Goal: Obtain resource: Obtain resource

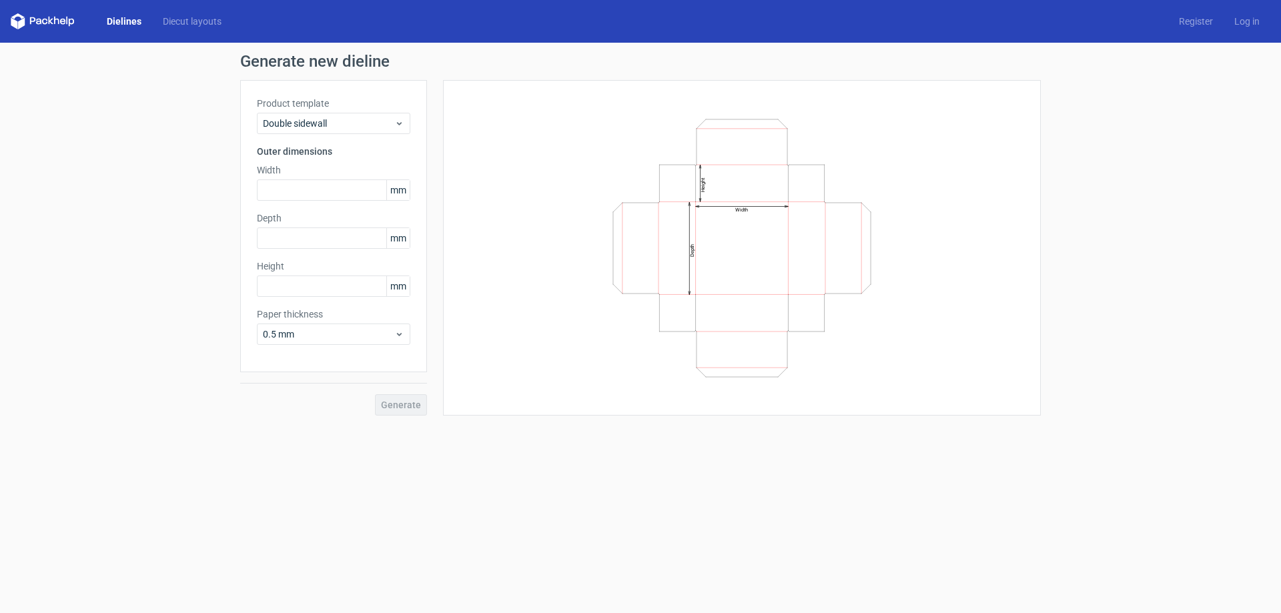
click at [168, 137] on div "Generate new dieline Product template Double sidewall Outer dimensions Width mm…" at bounding box center [640, 235] width 1281 height 384
click at [165, 16] on link "Diecut layouts" at bounding box center [192, 21] width 80 height 13
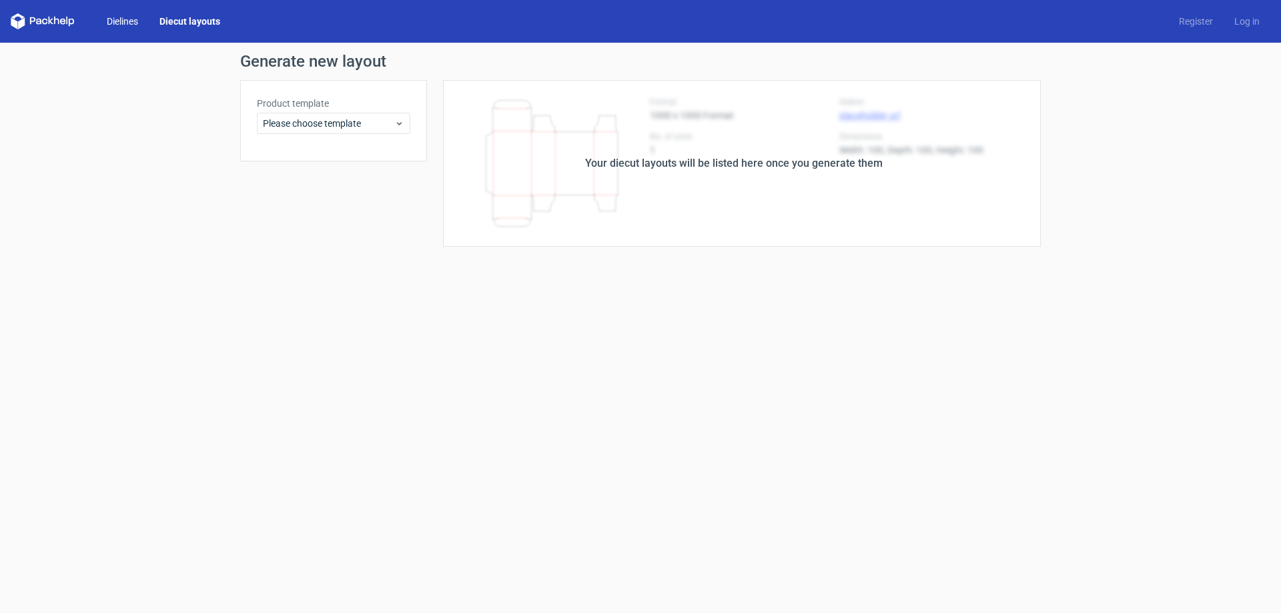
click at [125, 23] on link "Dielines" at bounding box center [122, 21] width 53 height 13
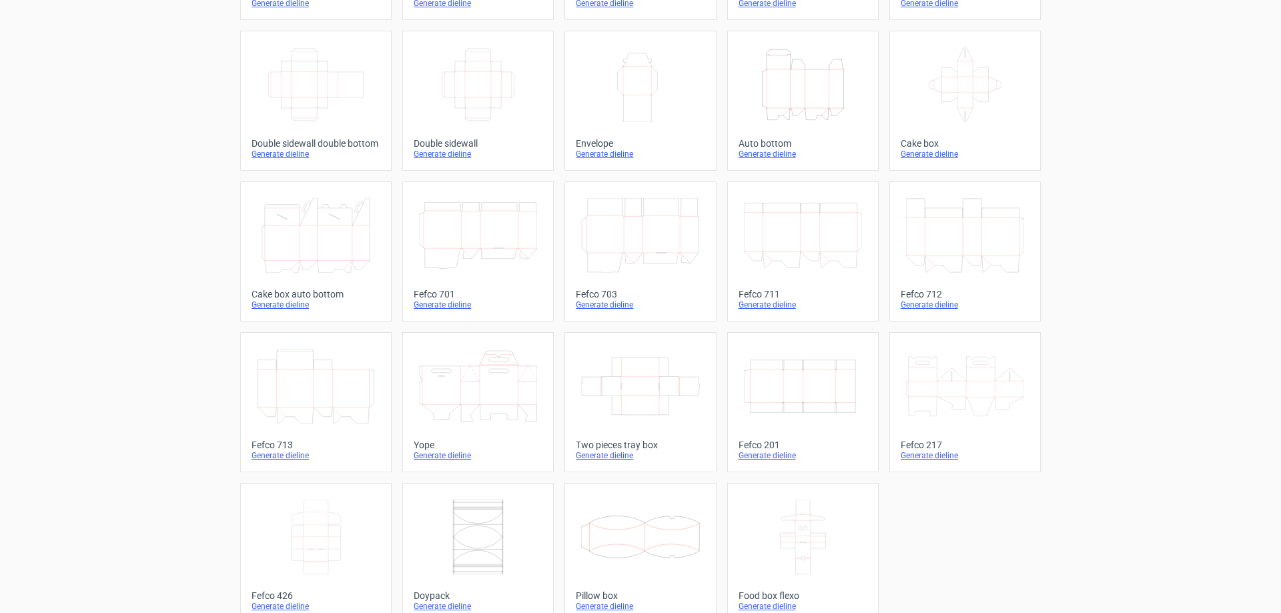
scroll to position [221, 0]
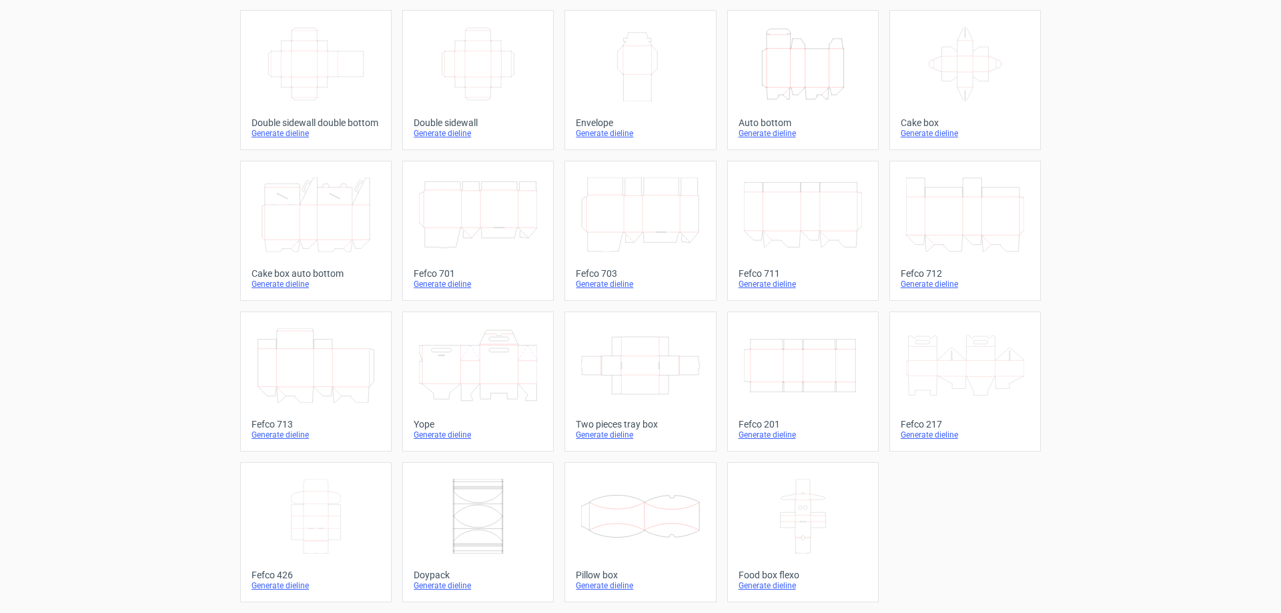
click at [931, 362] on icon at bounding box center [965, 365] width 118 height 75
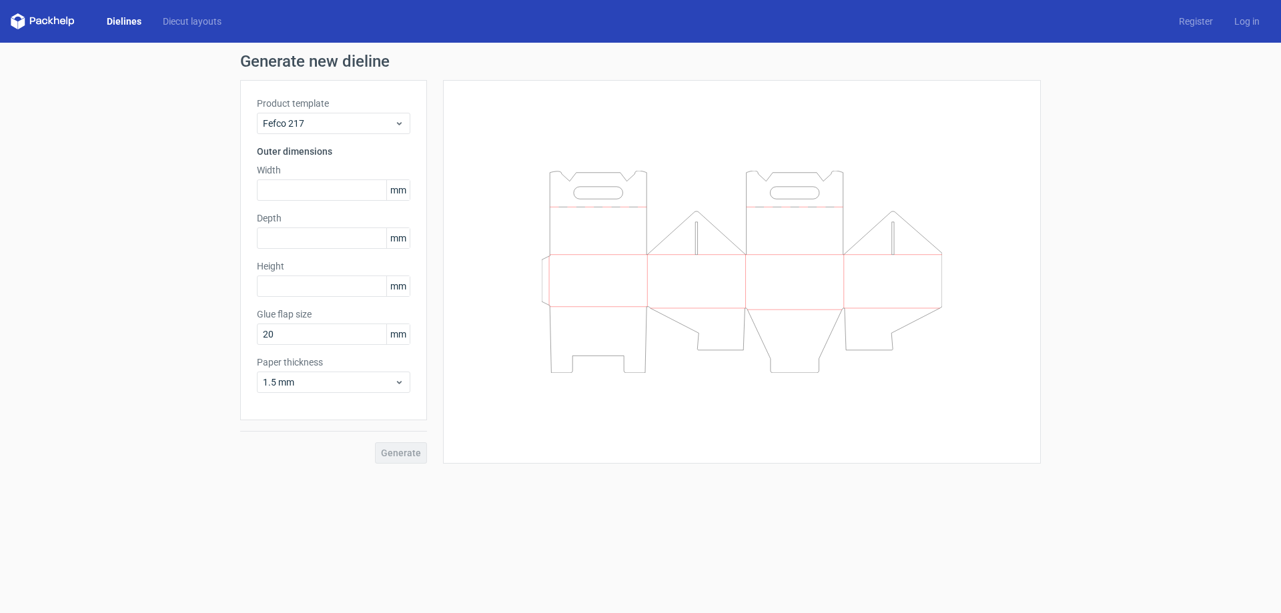
click at [657, 244] on icon at bounding box center [742, 272] width 400 height 202
click at [660, 245] on icon at bounding box center [742, 272] width 400 height 202
click at [393, 116] on div "Fefco 217" at bounding box center [333, 123] width 153 height 21
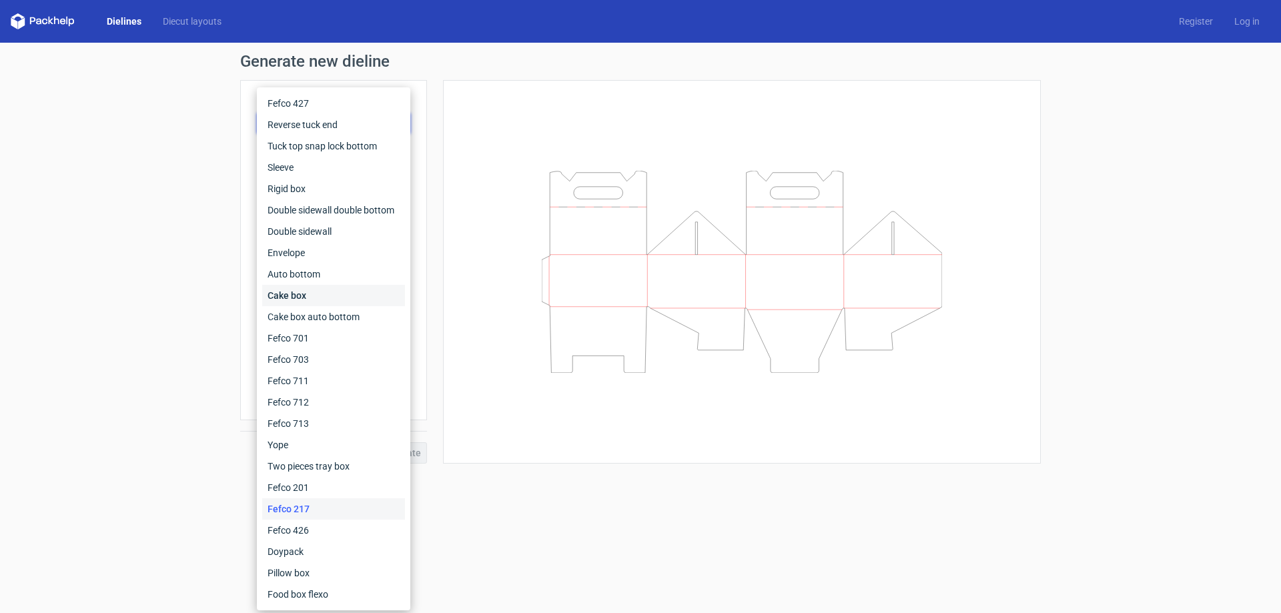
click at [357, 290] on div "Cake box" at bounding box center [333, 295] width 143 height 21
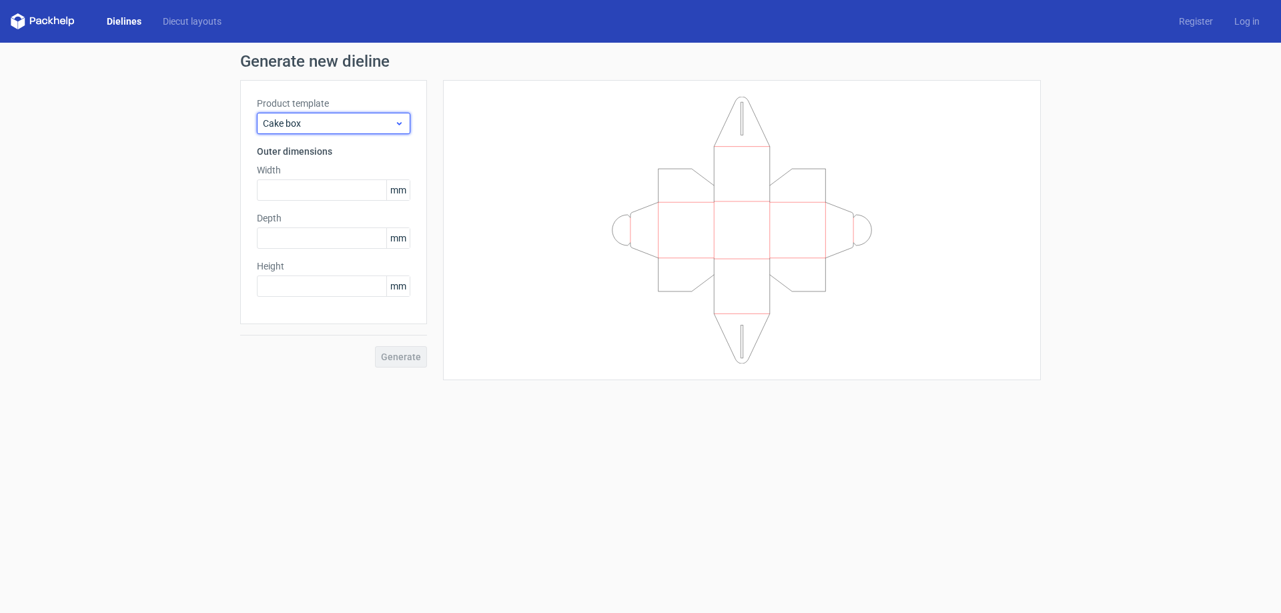
click at [376, 124] on span "Cake box" at bounding box center [328, 123] width 131 height 13
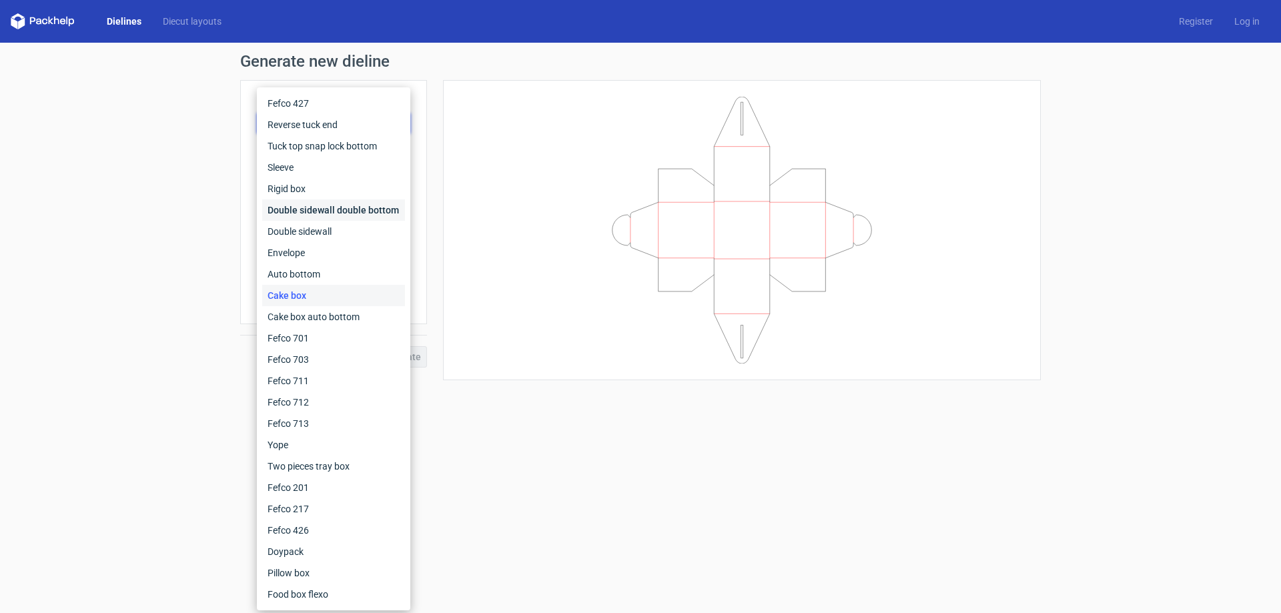
click at [326, 216] on div "Double sidewall double bottom" at bounding box center [333, 210] width 143 height 21
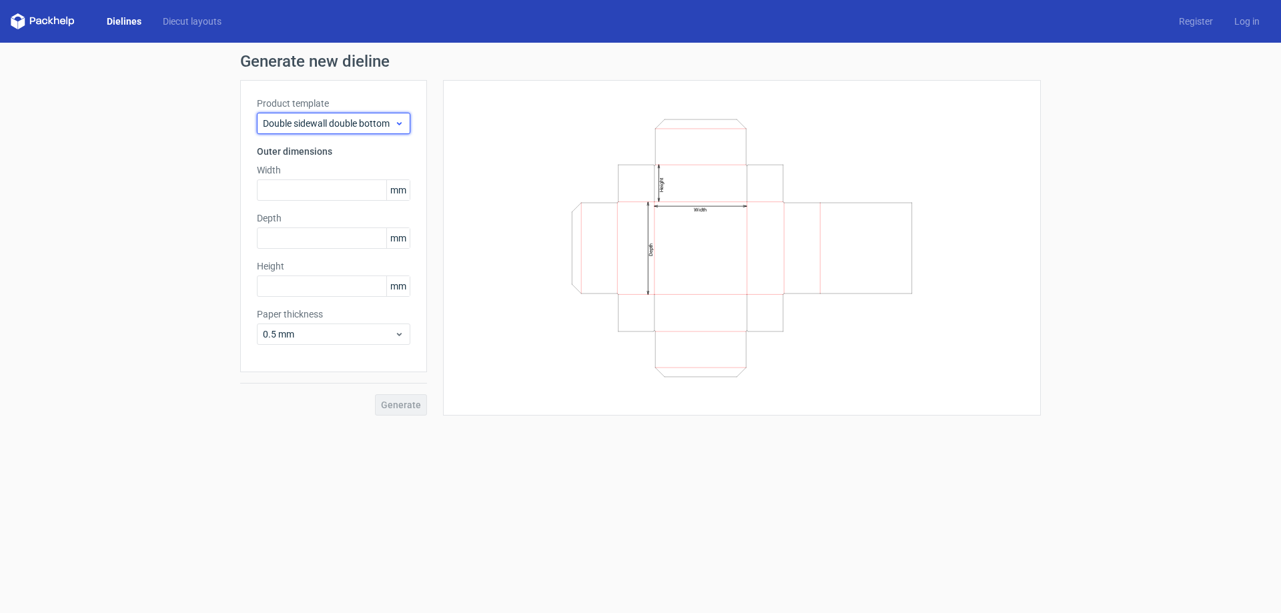
click at [363, 130] on div "Double sidewall double bottom" at bounding box center [333, 123] width 153 height 21
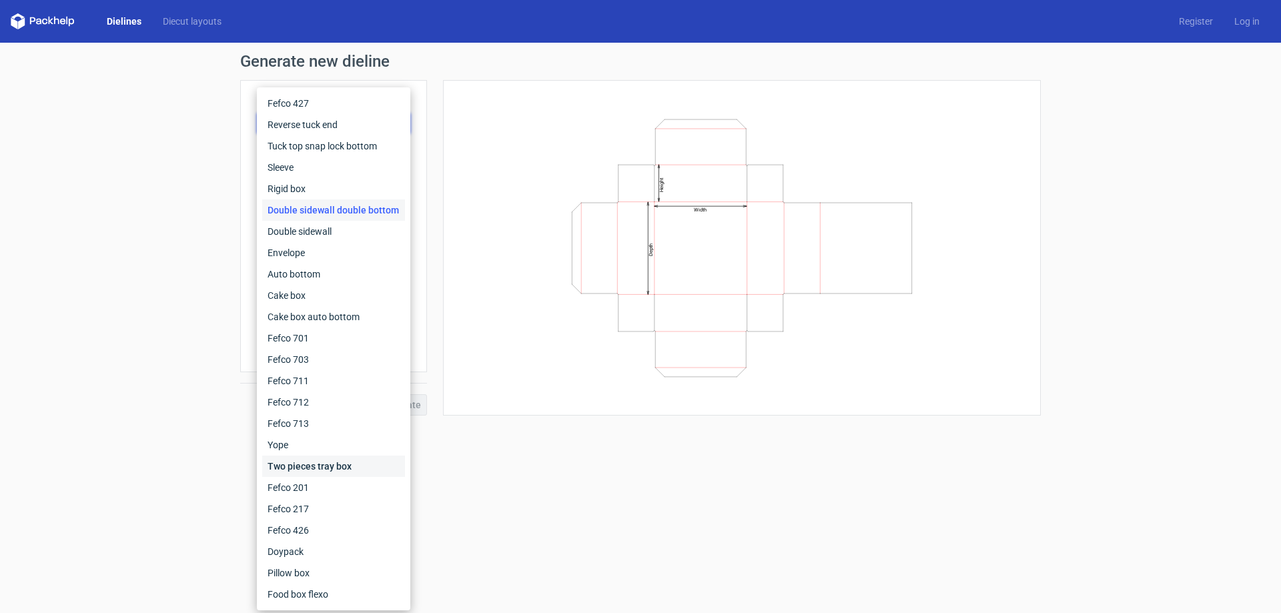
click at [352, 462] on div "Two pieces tray box" at bounding box center [333, 466] width 143 height 21
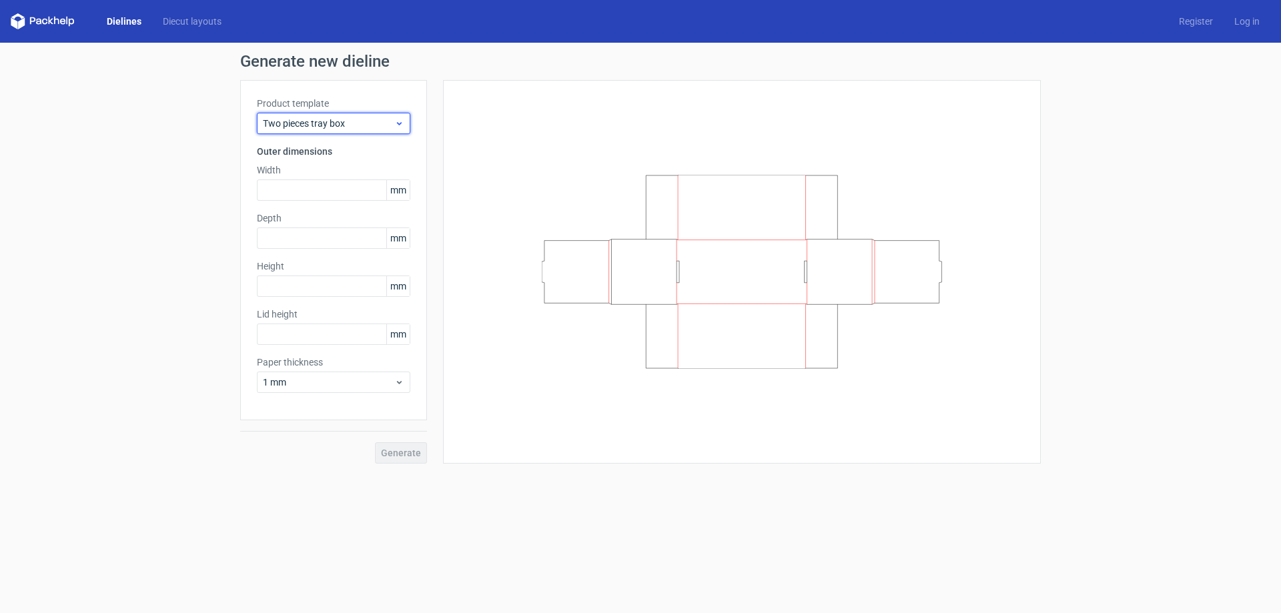
click at [386, 119] on span "Two pieces tray box" at bounding box center [328, 123] width 131 height 13
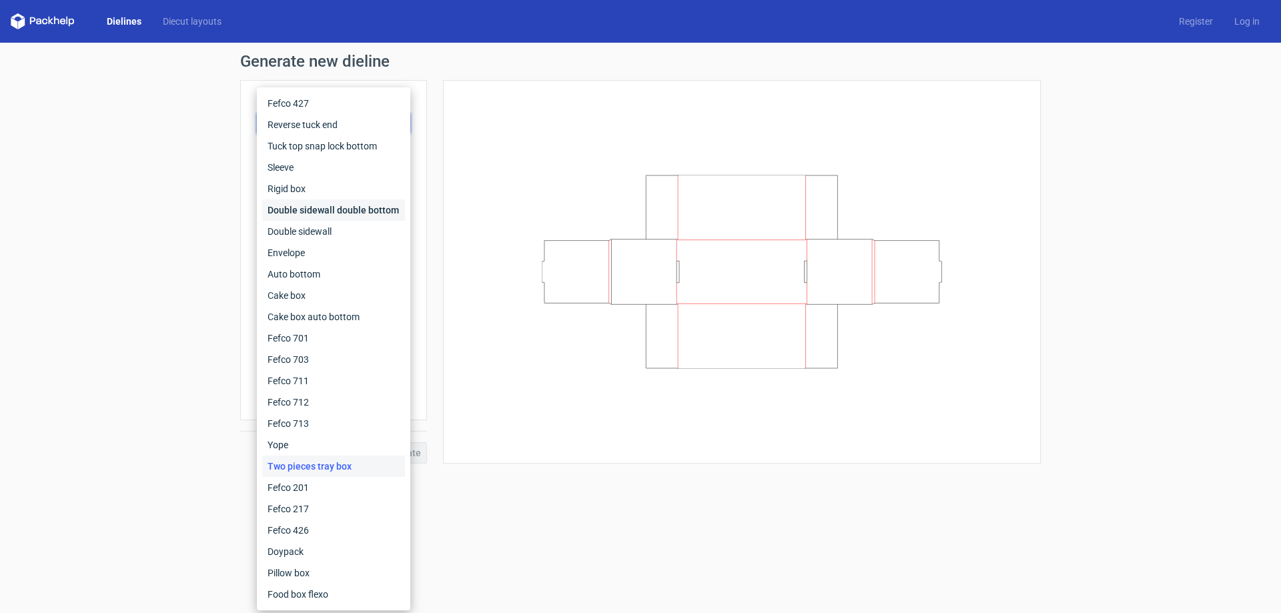
click at [326, 208] on div "Double sidewall double bottom" at bounding box center [333, 210] width 143 height 21
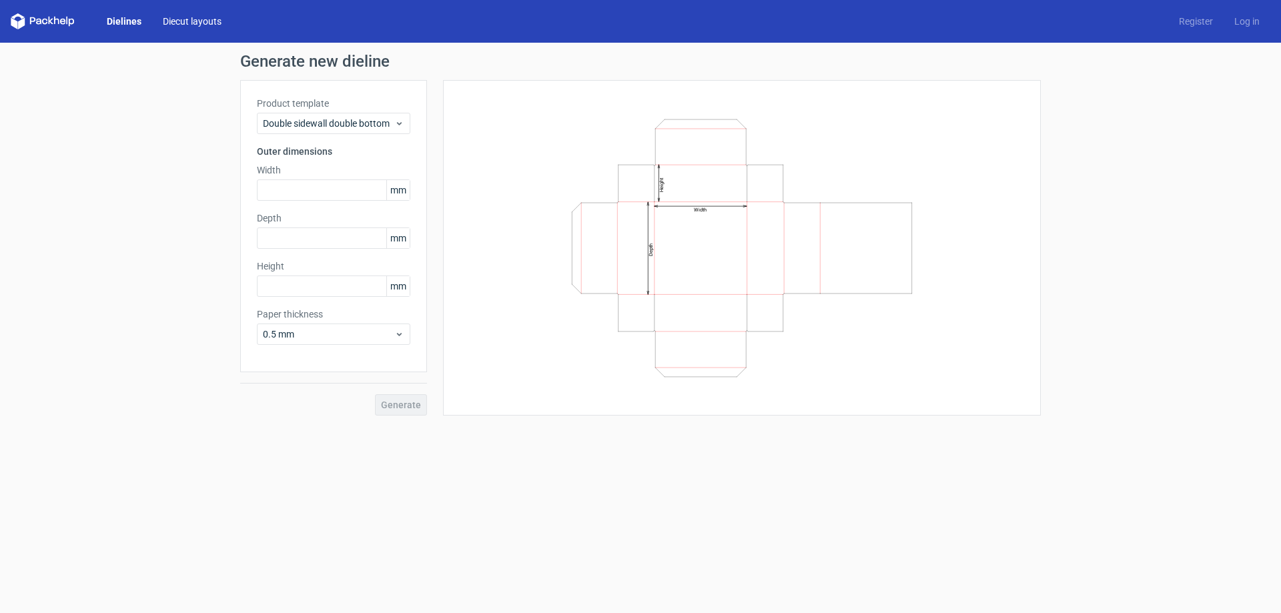
click at [188, 17] on link "Diecut layouts" at bounding box center [192, 21] width 80 height 13
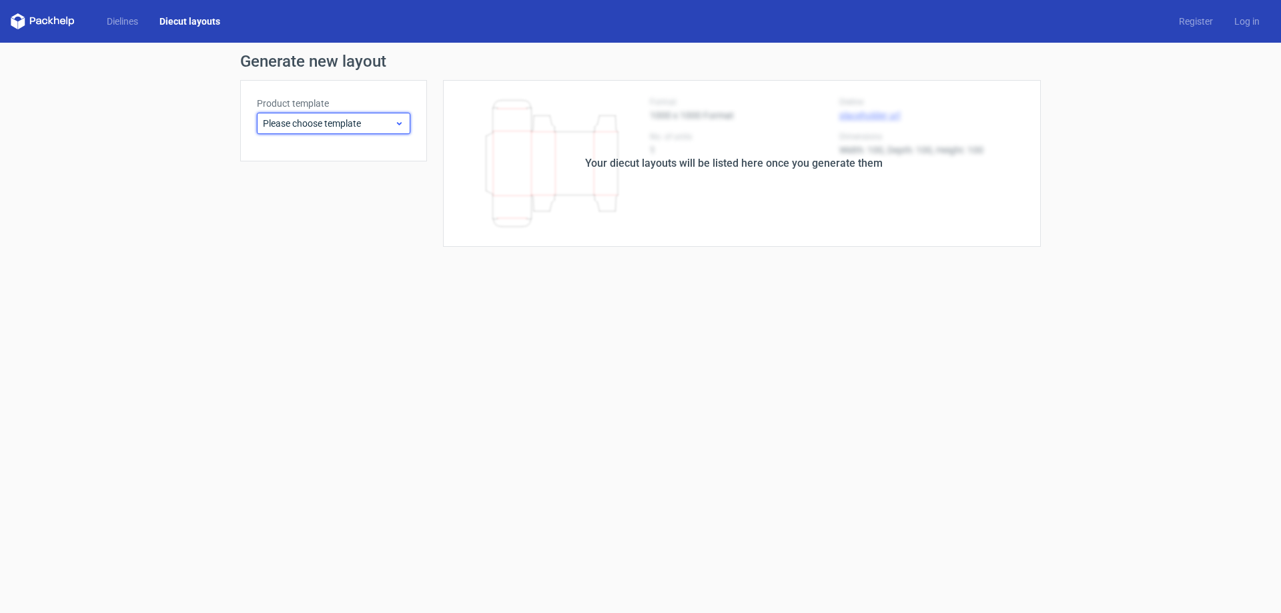
click at [285, 123] on span "Please choose template" at bounding box center [328, 123] width 131 height 13
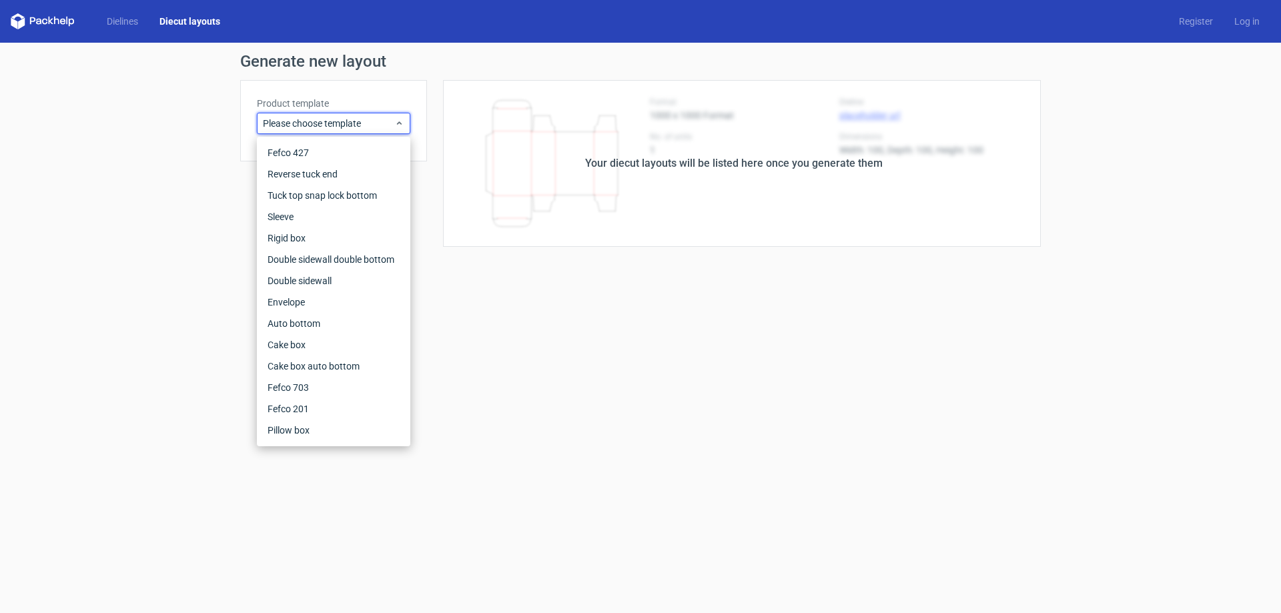
click at [550, 352] on form "Generate new layout Product template Please choose template Your diecut layouts…" at bounding box center [640, 328] width 1281 height 570
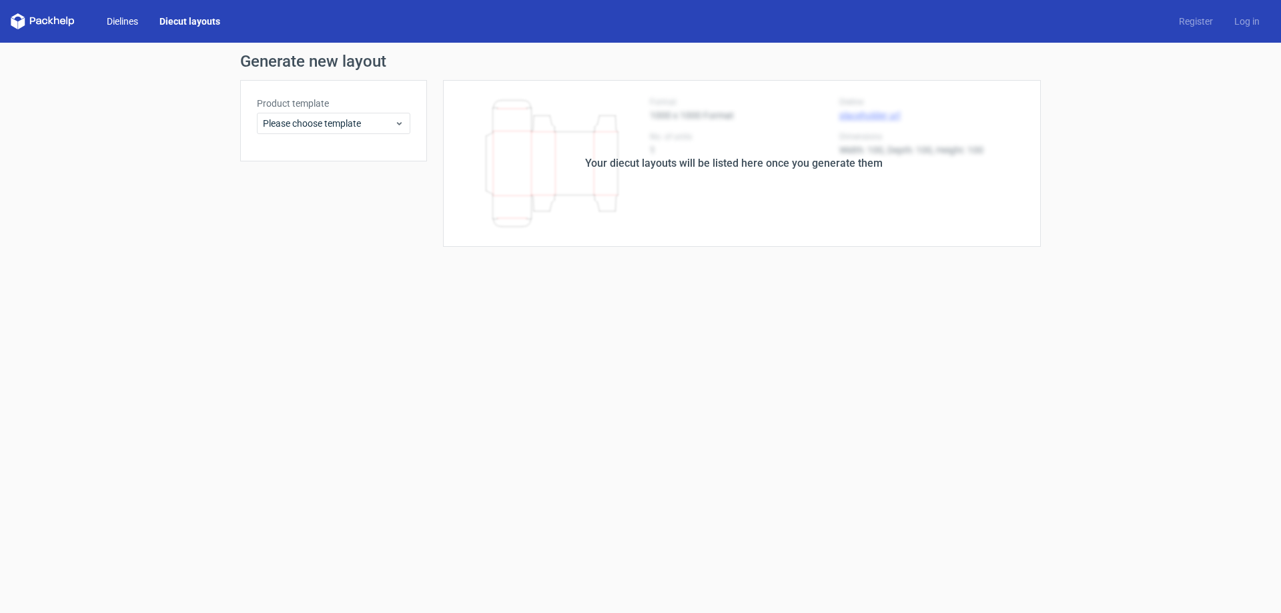
click at [115, 22] on link "Dielines" at bounding box center [122, 21] width 53 height 13
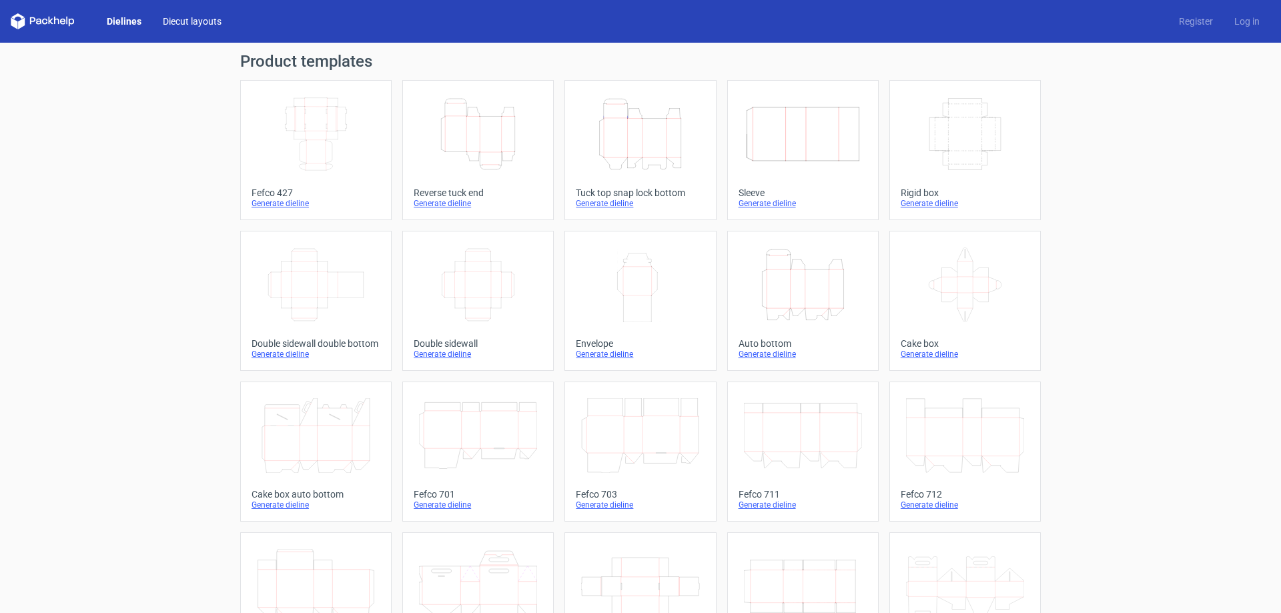
click at [196, 16] on link "Diecut layouts" at bounding box center [192, 21] width 80 height 13
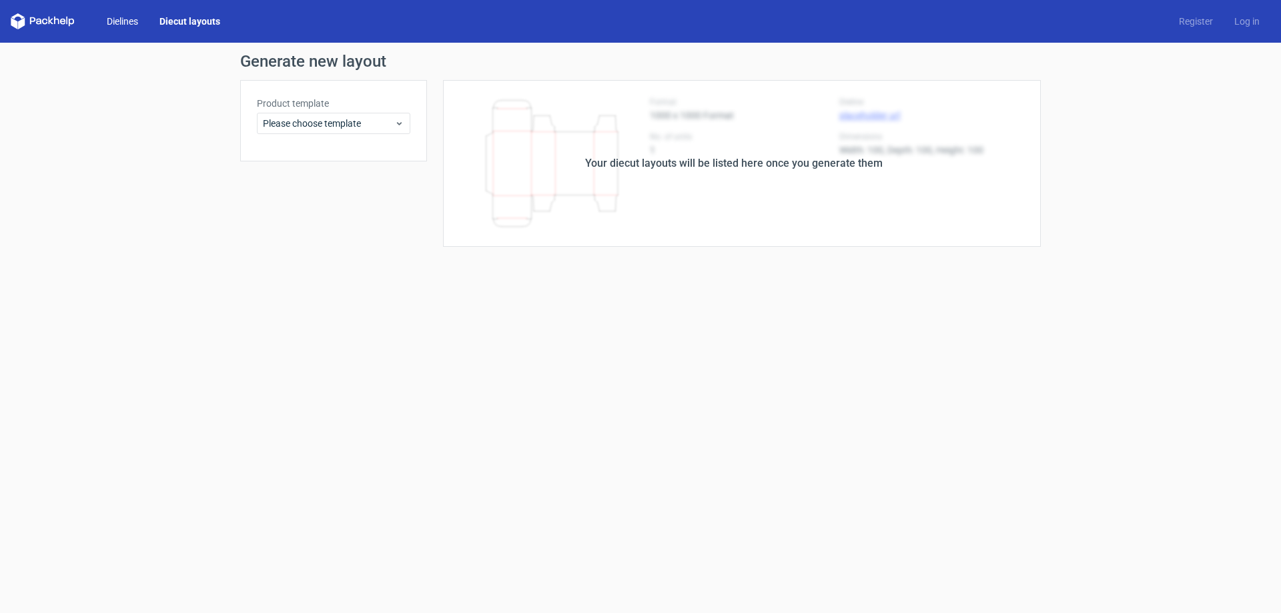
click at [117, 18] on link "Dielines" at bounding box center [122, 21] width 53 height 13
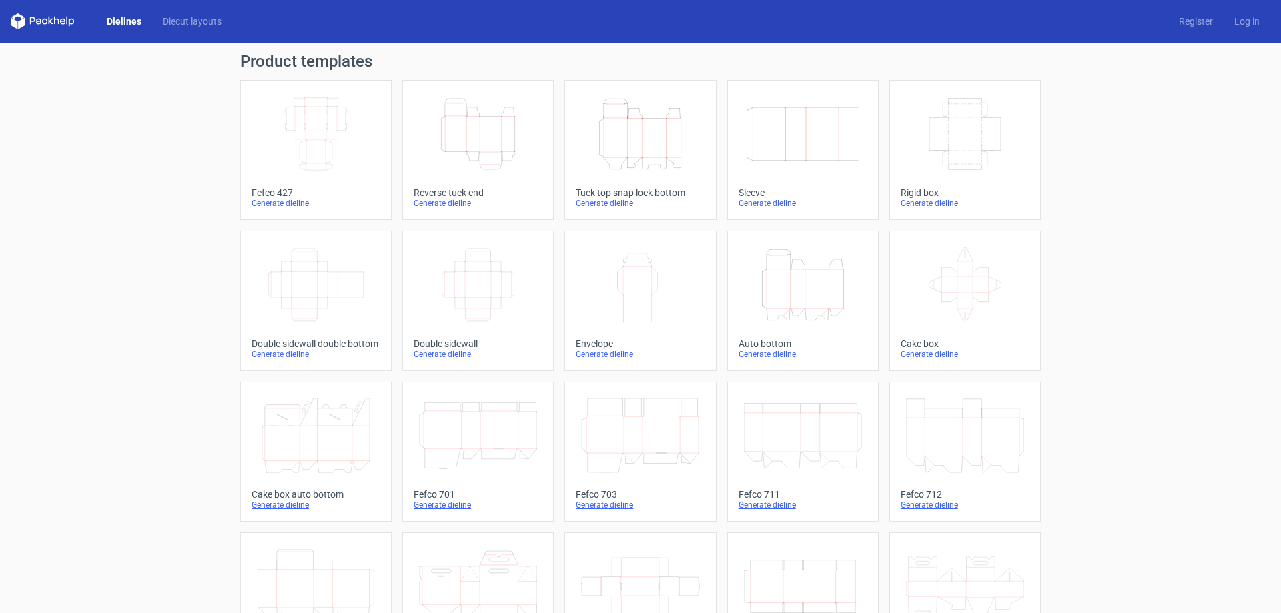
click at [619, 159] on icon "Height Depth Width" at bounding box center [640, 134] width 118 height 75
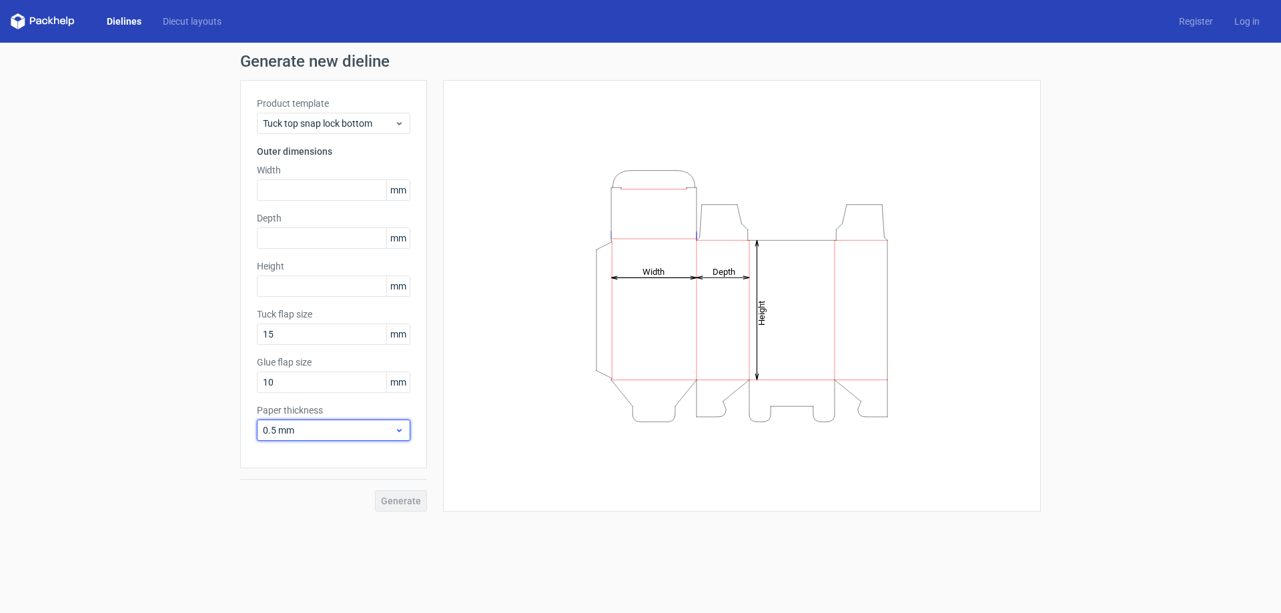
click at [305, 430] on span "0.5 mm" at bounding box center [328, 430] width 131 height 13
click at [320, 458] on div "0.4 mm" at bounding box center [333, 459] width 143 height 21
click at [298, 384] on input "10" at bounding box center [333, 382] width 153 height 21
click at [126, 368] on div "Generate new dieline Product template Tuck top snap lock bottom Outer dimension…" at bounding box center [640, 283] width 1281 height 480
click at [282, 187] on input "text" at bounding box center [333, 189] width 153 height 21
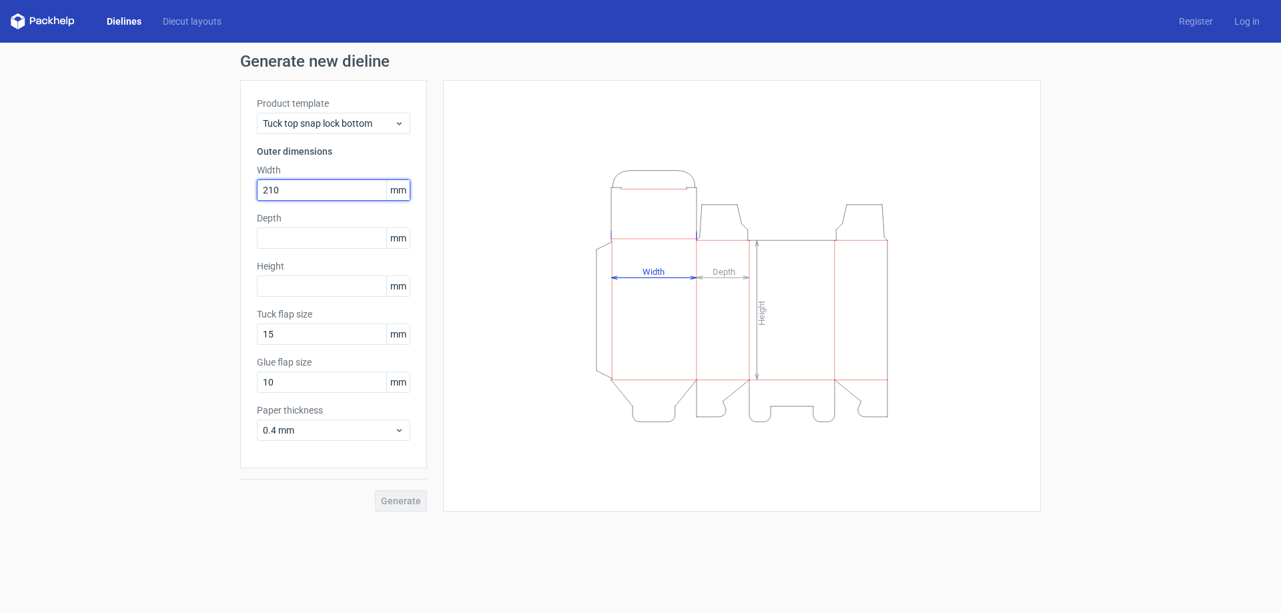
type input "210"
click at [165, 261] on div "Generate new dieline Product template Tuck top snap lock bottom Outer dimension…" at bounding box center [640, 283] width 1281 height 480
click at [296, 242] on input "text" at bounding box center [333, 238] width 153 height 21
click at [169, 222] on div "Generate new dieline Product template Tuck top snap lock bottom Outer dimension…" at bounding box center [640, 283] width 1281 height 480
drag, startPoint x: 299, startPoint y: 240, endPoint x: 251, endPoint y: 238, distance: 48.1
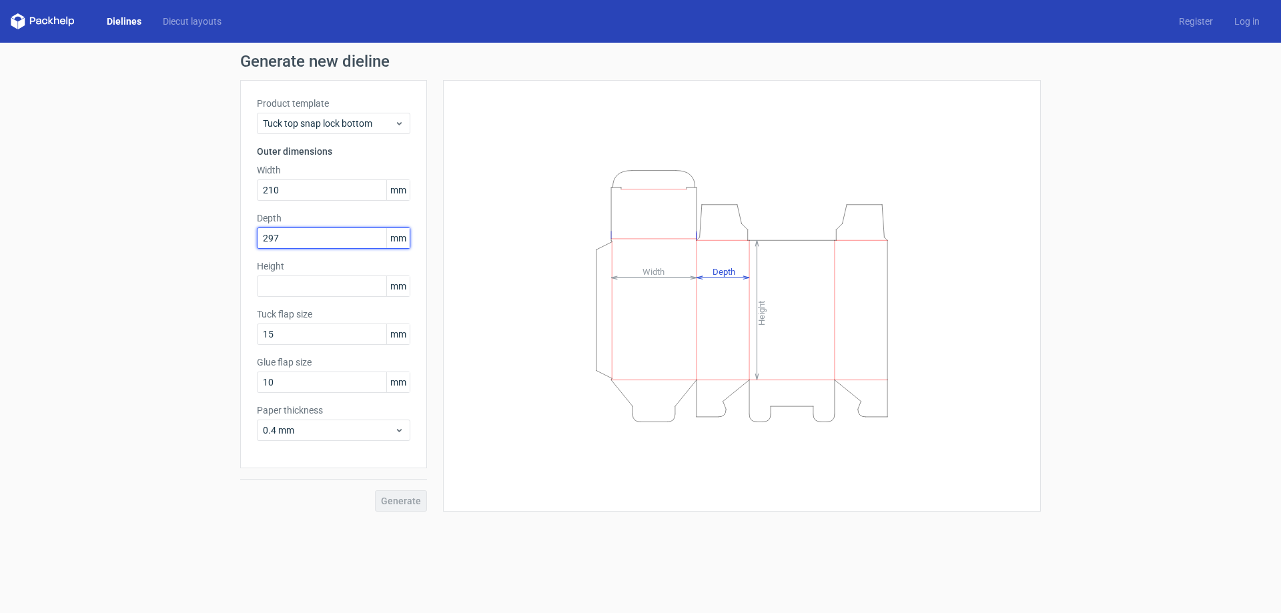
click at [251, 238] on div "Product template Tuck top snap lock bottom Outer dimensions Width 210 mm Depth …" at bounding box center [333, 274] width 187 height 388
type input "0"
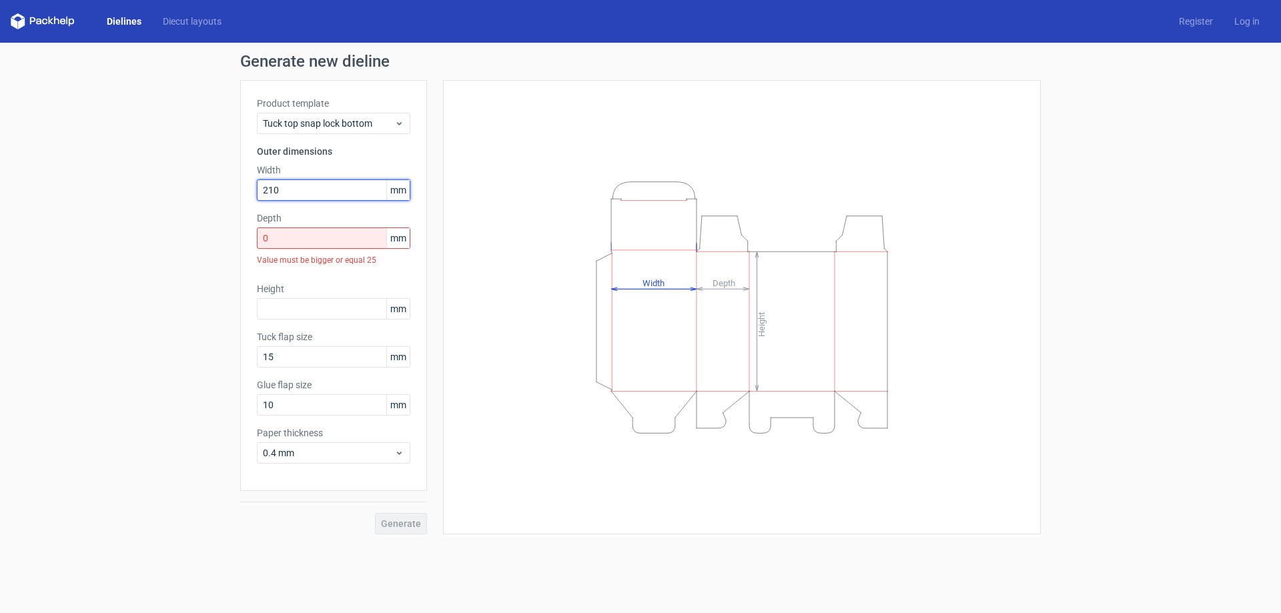
click at [311, 185] on input "210" at bounding box center [333, 189] width 153 height 21
click at [0, 306] on div "Generate new dieline Product template Tuck top snap lock bottom Outer dimension…" at bounding box center [640, 294] width 1281 height 502
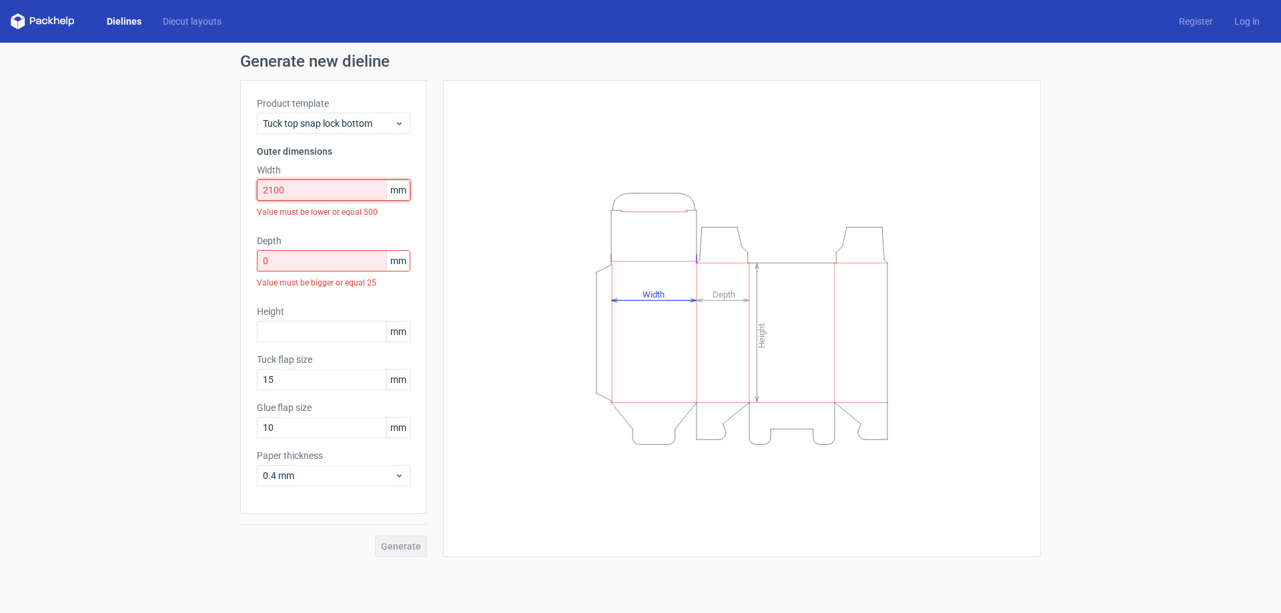
drag, startPoint x: 294, startPoint y: 191, endPoint x: 246, endPoint y: 197, distance: 47.8
click at [246, 197] on div "Product template Tuck top snap lock bottom Outer dimensions Width 2100 mm Value…" at bounding box center [333, 297] width 187 height 434
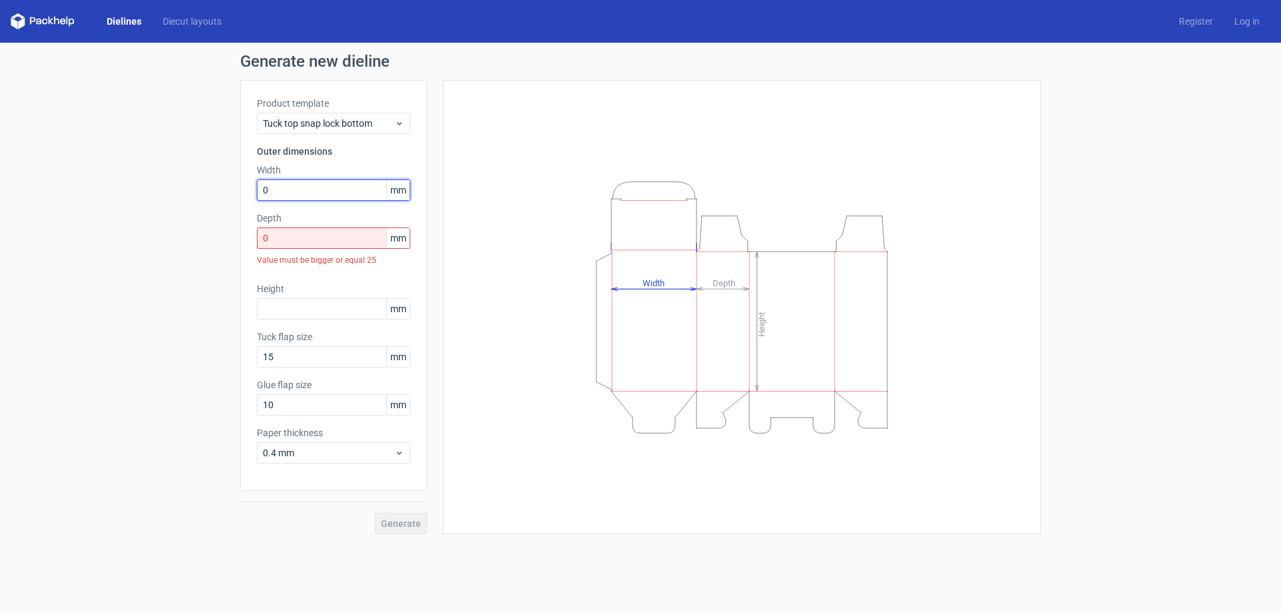
type input "0"
click at [203, 258] on div "Generate new dieline Product template Tuck top snap lock bottom Outer dimension…" at bounding box center [640, 294] width 1281 height 502
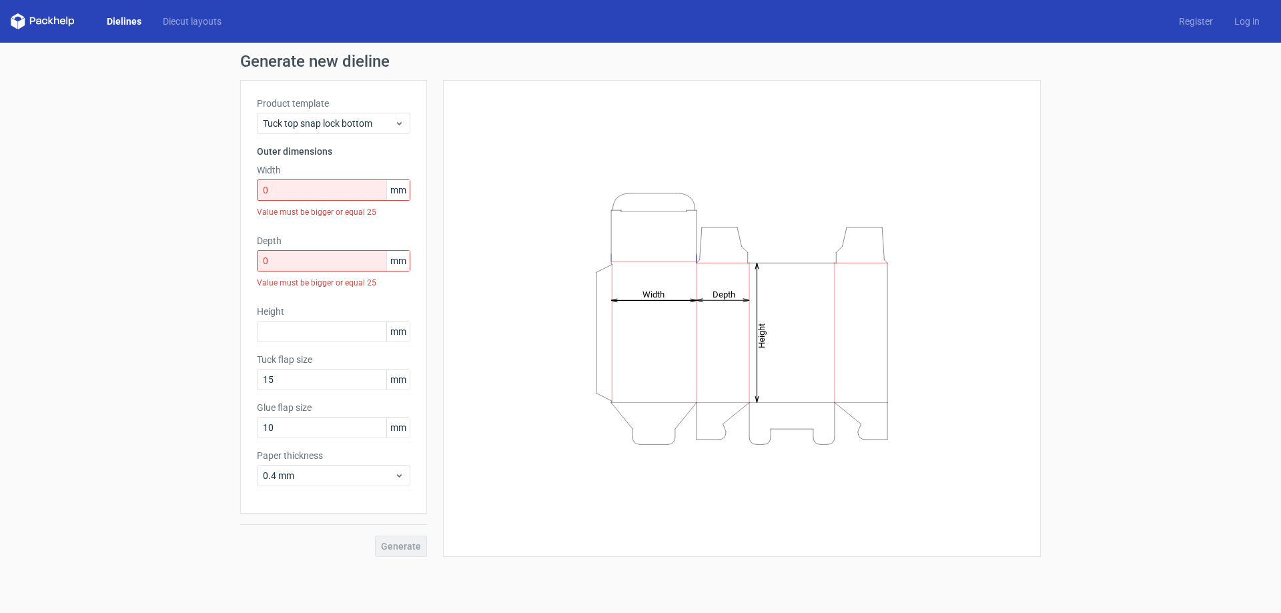
click at [129, 244] on div "Generate new dieline Product template Tuck top snap lock bottom Outer dimension…" at bounding box center [640, 305] width 1281 height 525
click at [172, 26] on link "Diecut layouts" at bounding box center [192, 21] width 80 height 13
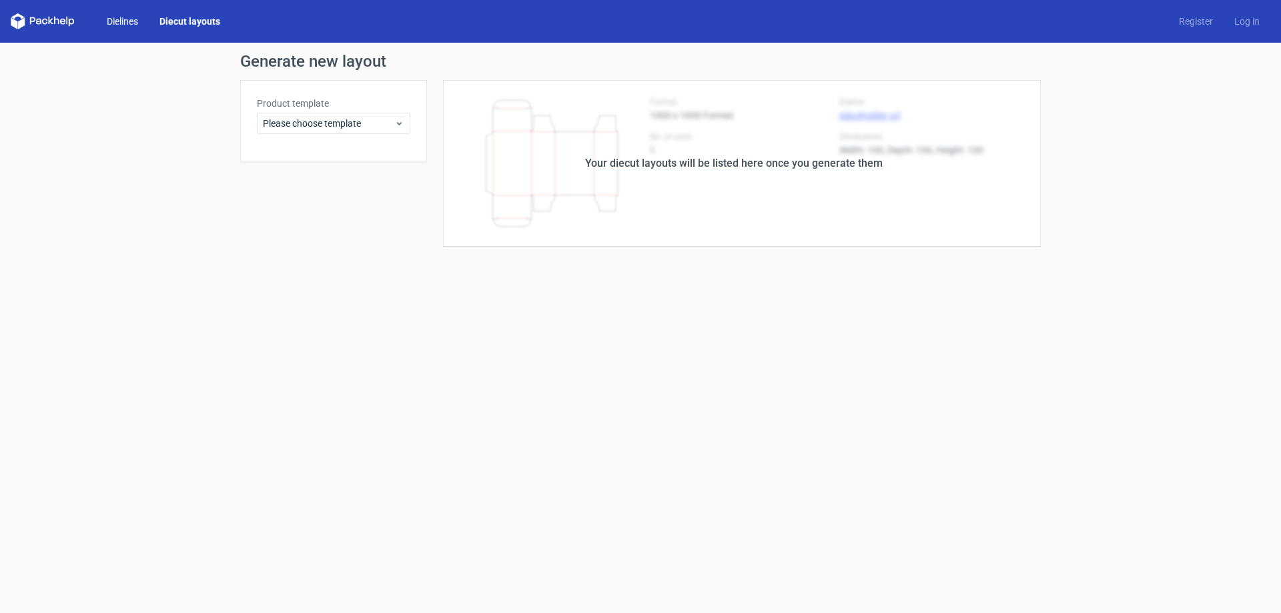
click at [111, 23] on link "Dielines" at bounding box center [122, 21] width 53 height 13
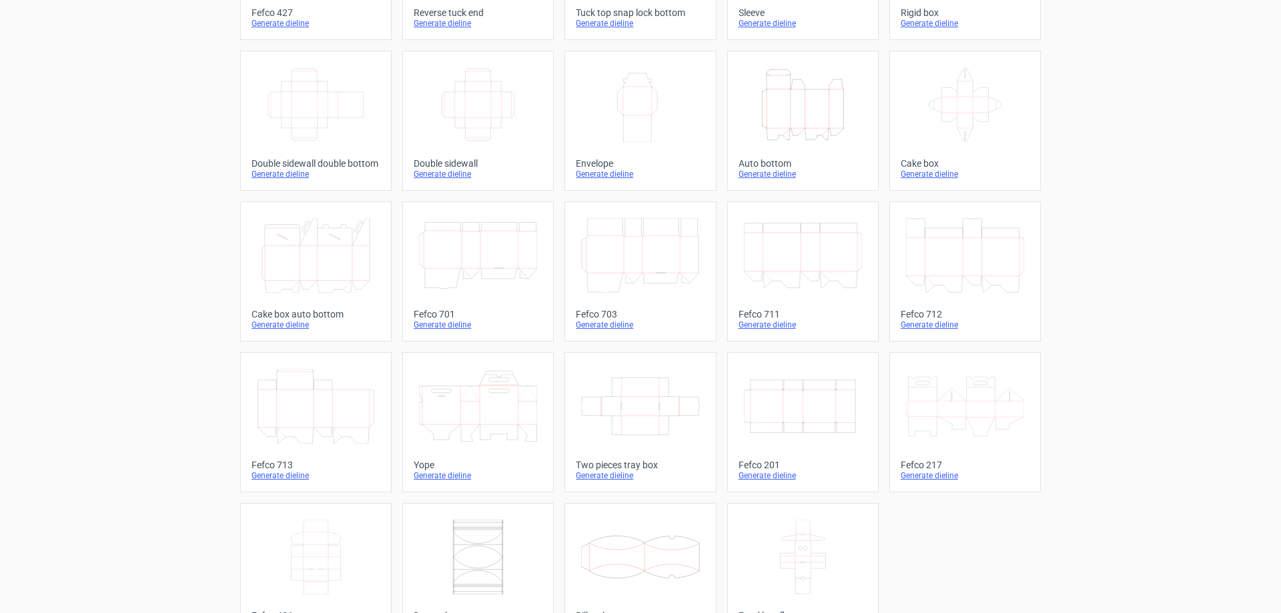
scroll to position [221, 0]
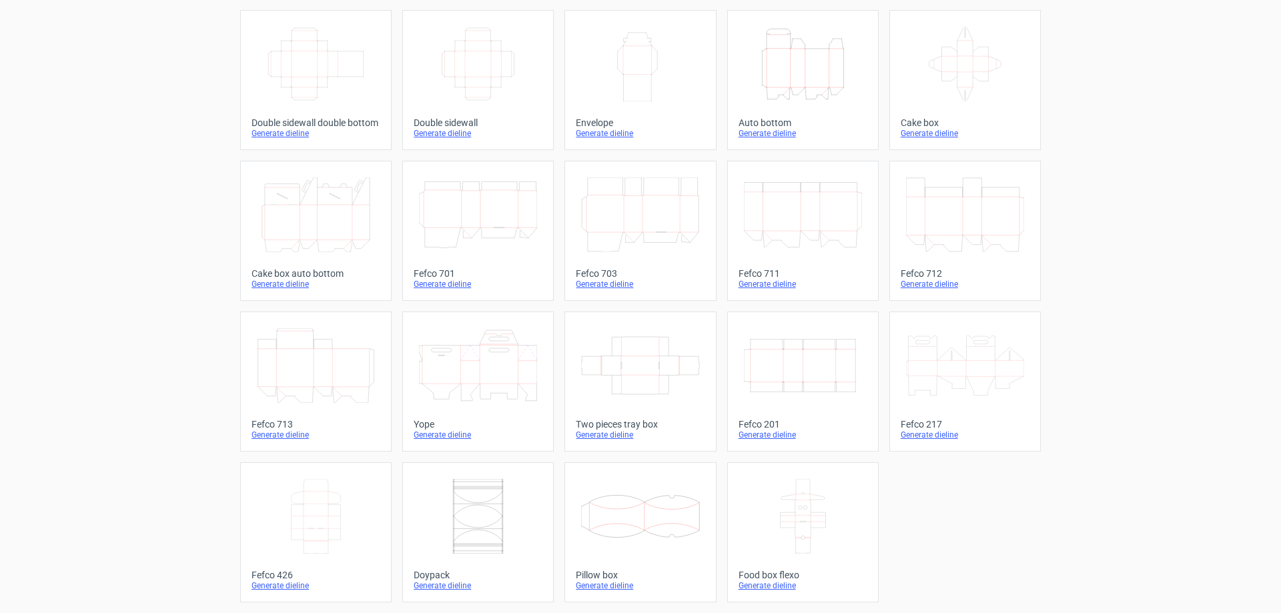
click at [655, 514] on icon at bounding box center [640, 516] width 118 height 75
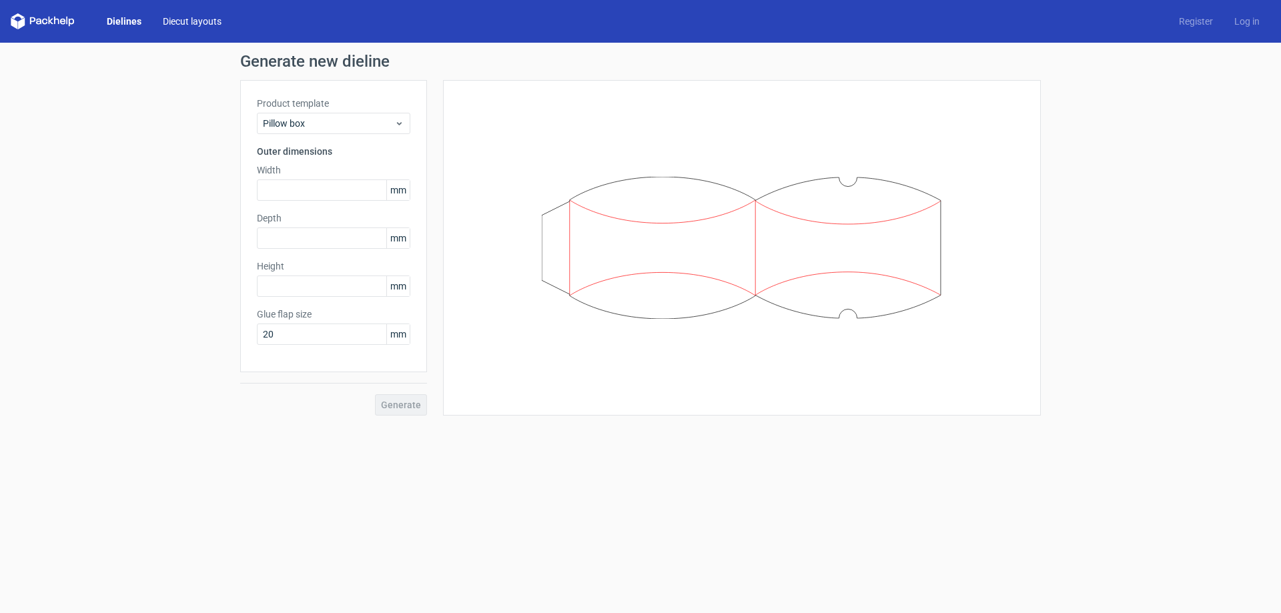
click at [190, 17] on link "Diecut layouts" at bounding box center [192, 21] width 80 height 13
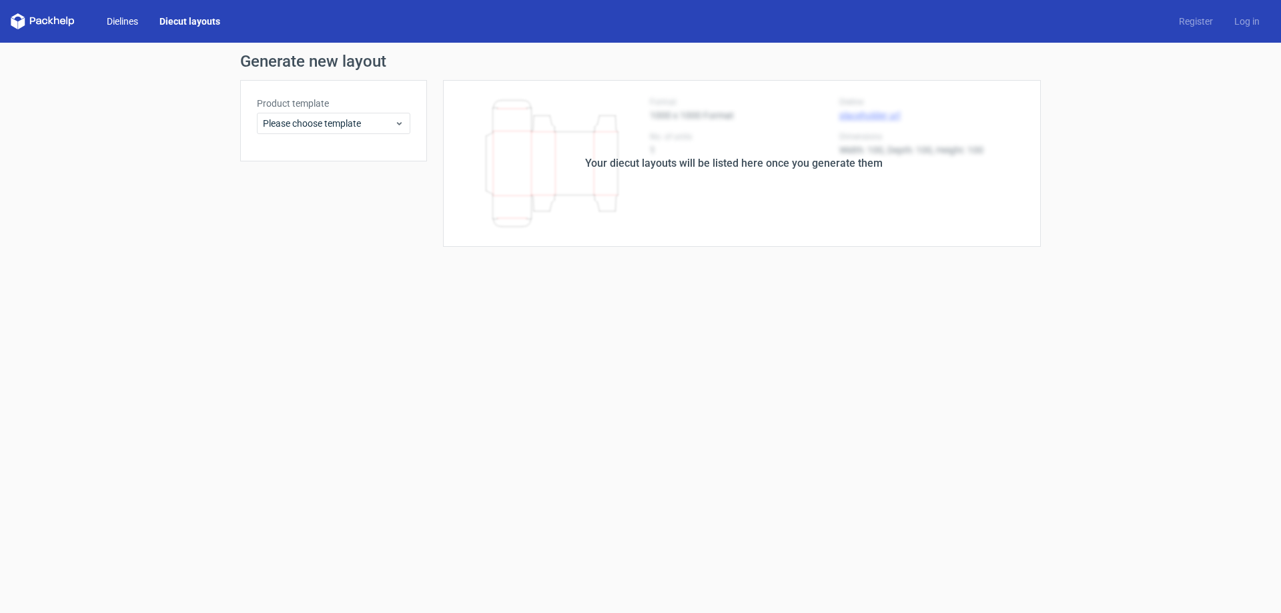
click at [132, 18] on link "Dielines" at bounding box center [122, 21] width 53 height 13
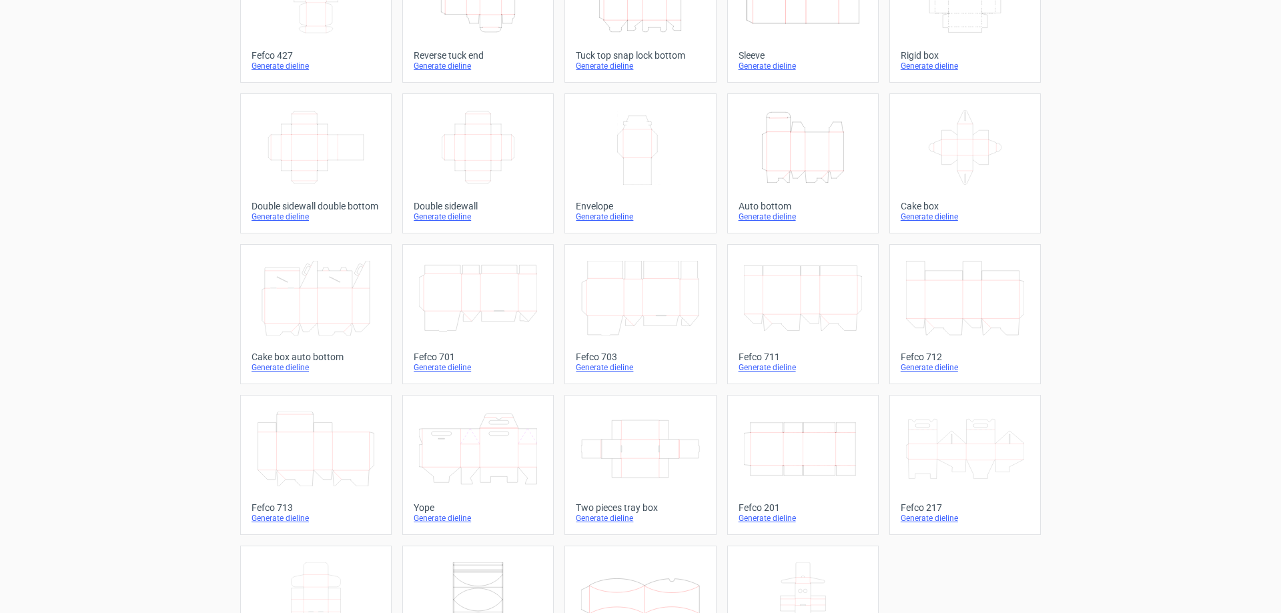
scroll to position [221, 0]
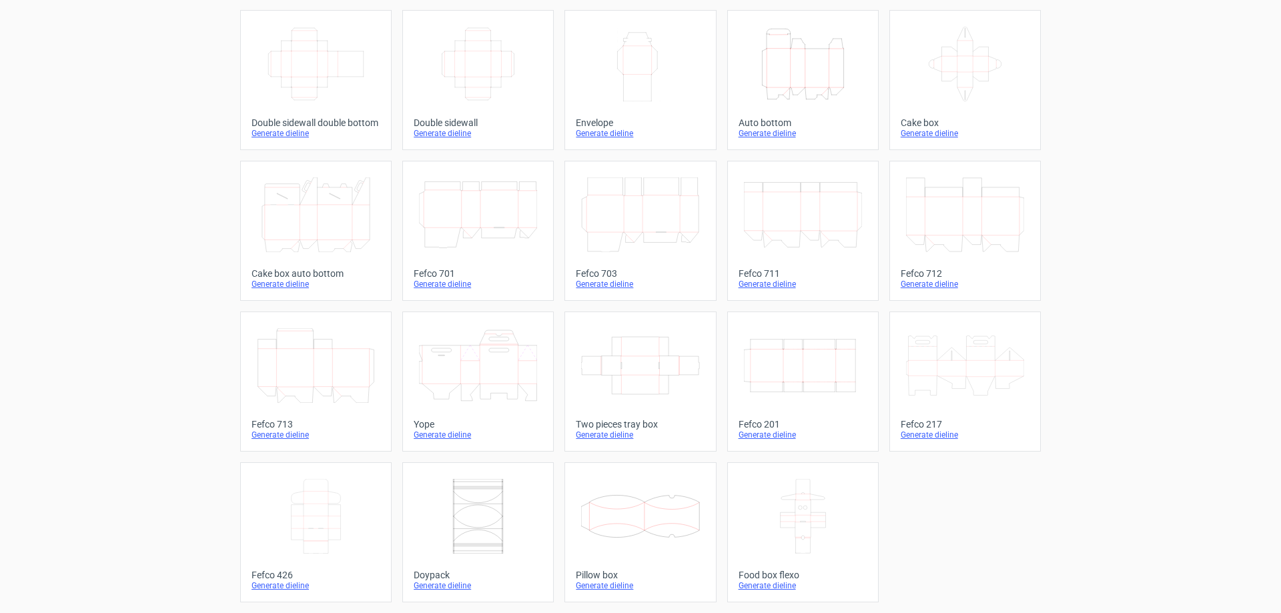
click at [655, 532] on icon at bounding box center [640, 516] width 118 height 75
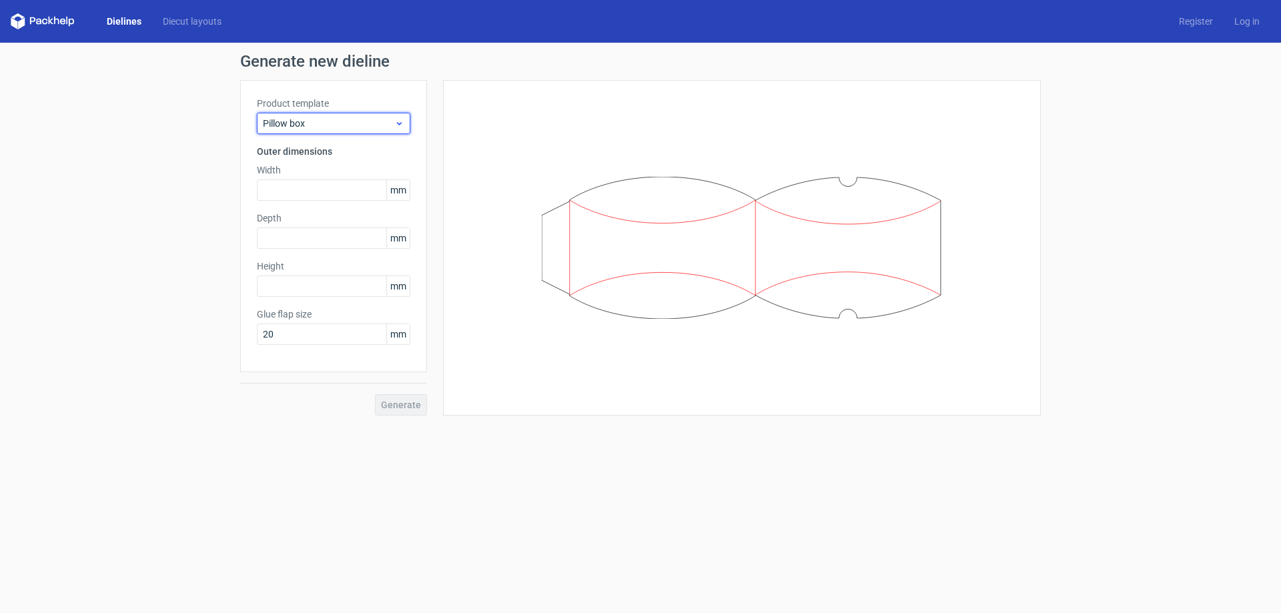
click at [320, 130] on div "Pillow box" at bounding box center [333, 123] width 153 height 21
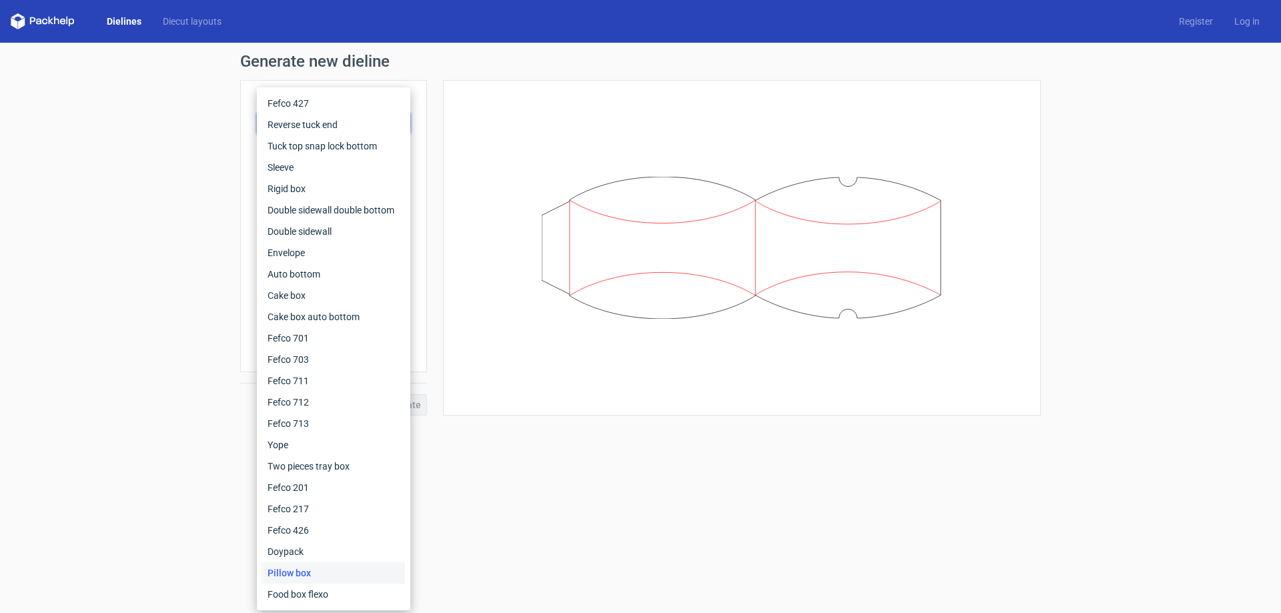
click at [714, 506] on form "Generate new dieline Product template Pillow box Outer dimensions Width mm Dept…" at bounding box center [640, 328] width 1281 height 570
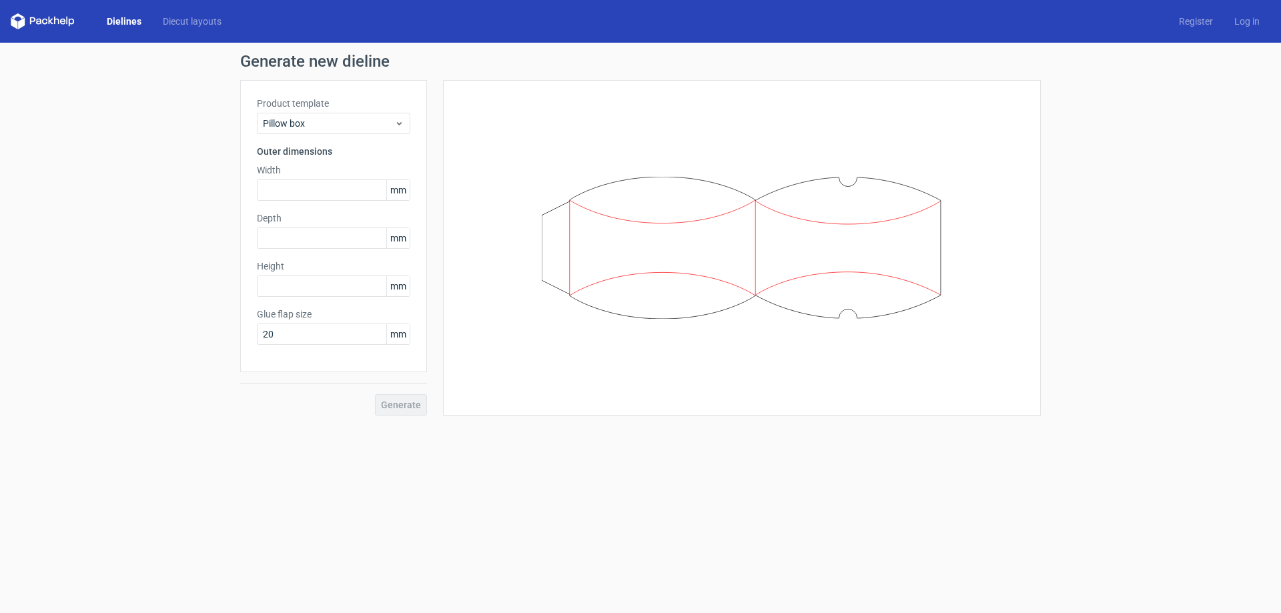
click at [746, 483] on form "Generate new dieline Product template Pillow box Outer dimensions Width mm Dept…" at bounding box center [640, 328] width 1281 height 570
drag, startPoint x: 260, startPoint y: 447, endPoint x: 408, endPoint y: 488, distance: 153.2
click at [408, 488] on form "Generate new dieline Product template Pillow box Outer dimensions Width mm Dept…" at bounding box center [640, 328] width 1281 height 570
